Goal: Navigation & Orientation: Find specific page/section

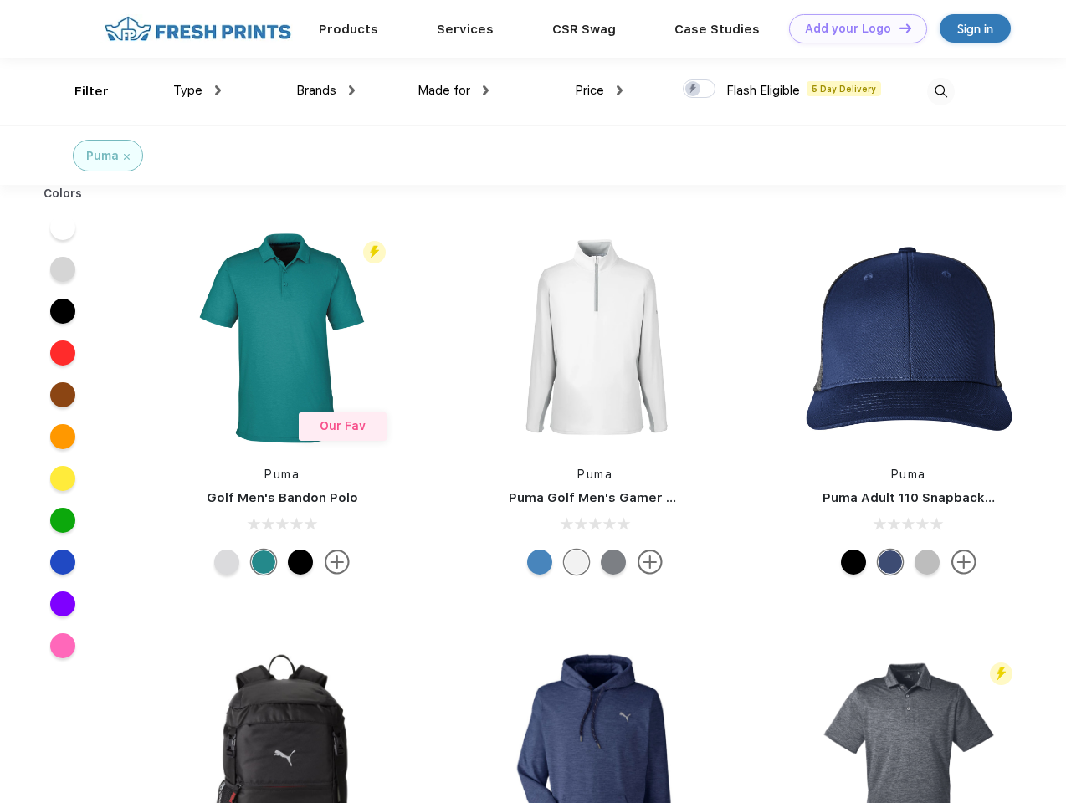
click at [852, 28] on link "Add your Logo Design Tool" at bounding box center [858, 28] width 138 height 29
click at [0, 0] on div "Design Tool" at bounding box center [0, 0] width 0 height 0
click at [898, 28] on link "Add your Logo Design Tool" at bounding box center [858, 28] width 138 height 29
click at [80, 91] on div "Filter" at bounding box center [91, 91] width 34 height 19
click at [198, 90] on span "Type" at bounding box center [187, 90] width 29 height 15
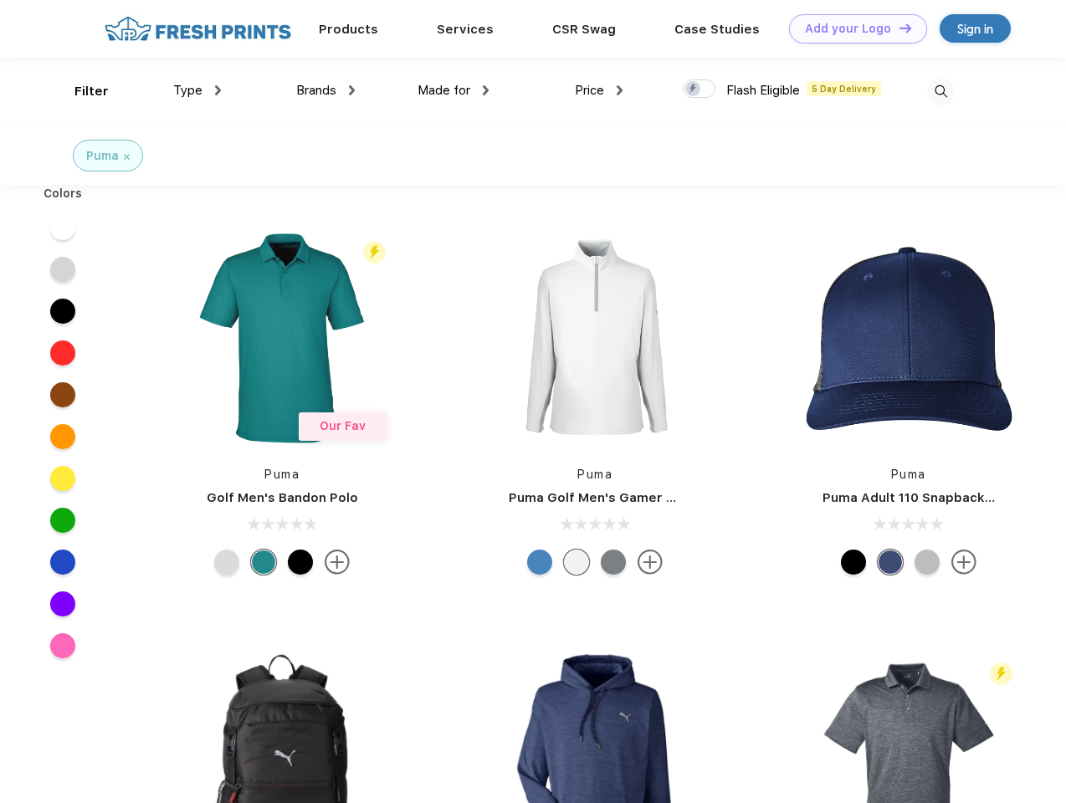
click at [326, 90] on span "Brands" at bounding box center [316, 90] width 40 height 15
click at [454, 90] on span "Made for" at bounding box center [444, 90] width 53 height 15
click at [599, 90] on span "Price" at bounding box center [589, 90] width 29 height 15
click at [700, 90] on div at bounding box center [699, 89] width 33 height 18
click at [694, 90] on input "checkbox" at bounding box center [688, 84] width 11 height 11
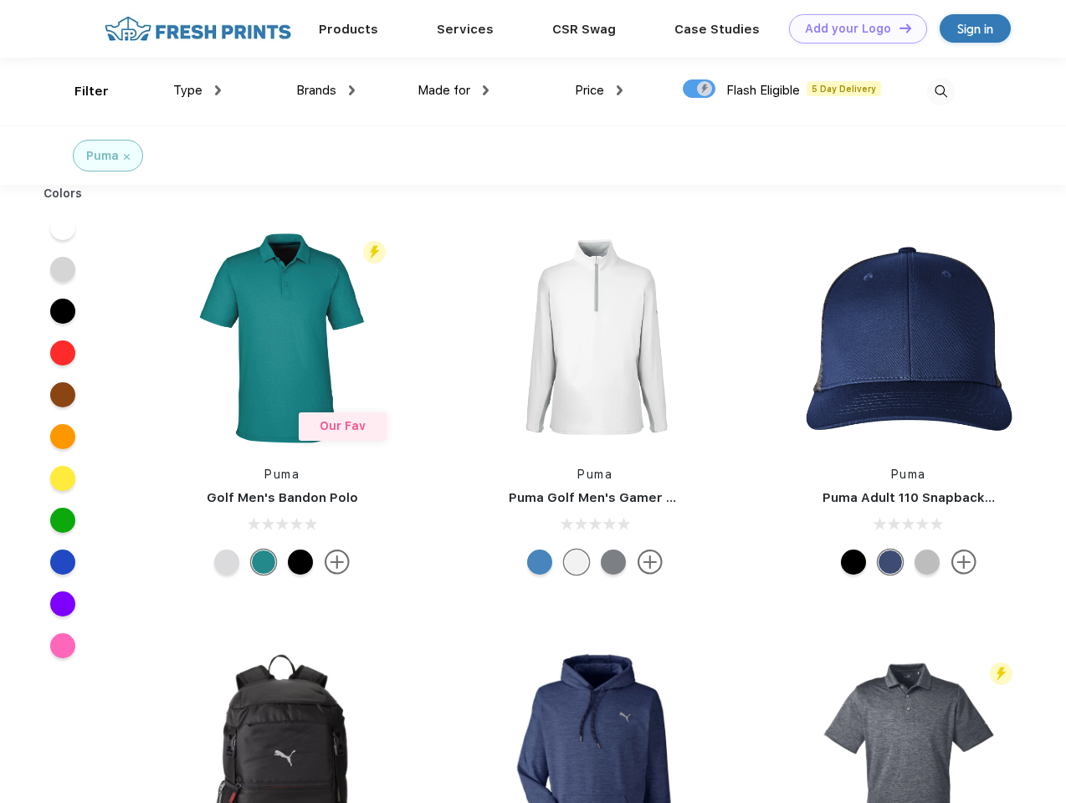
click at [941, 91] on img at bounding box center [941, 92] width 28 height 28
